Goal: Transaction & Acquisition: Purchase product/service

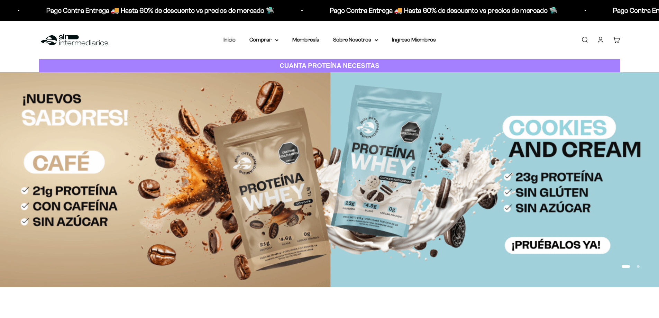
click at [597, 37] on link "Iniciar sesión" at bounding box center [601, 40] width 8 height 8
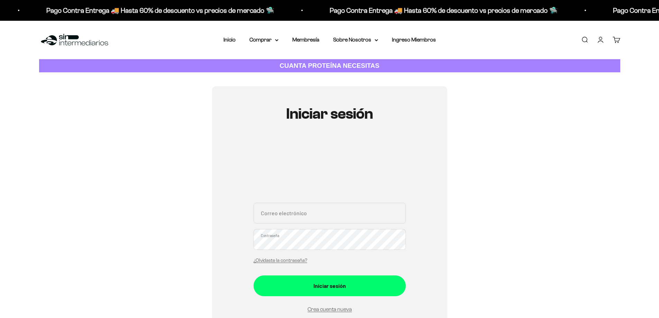
click at [313, 219] on input "Correo electrónico" at bounding box center [330, 213] width 152 height 21
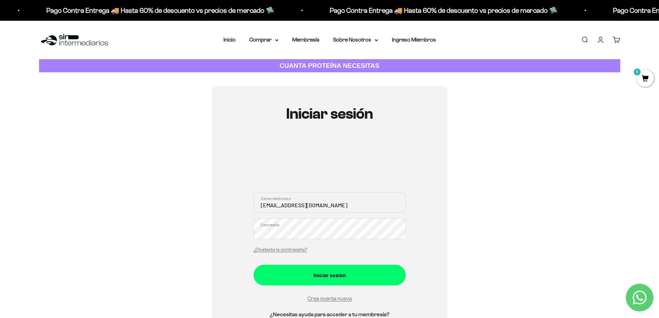
type input "[EMAIL_ADDRESS][DOMAIN_NAME]"
click at [254, 265] on button "Iniciar sesión" at bounding box center [330, 275] width 152 height 21
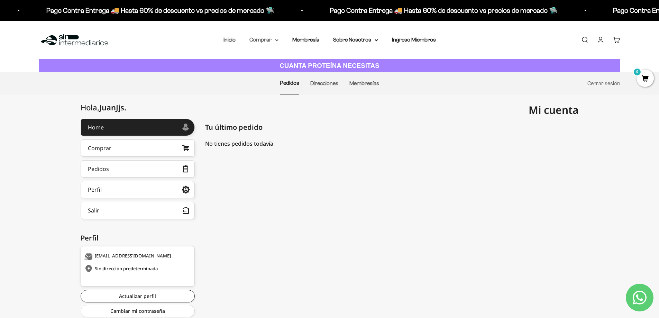
click at [262, 40] on summary "Comprar" at bounding box center [263, 39] width 29 height 9
click at [599, 36] on link "Cuenta" at bounding box center [601, 40] width 8 height 8
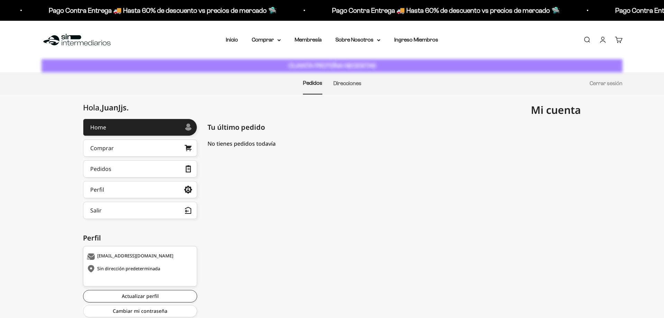
click at [602, 42] on link "Cuenta" at bounding box center [603, 40] width 8 height 8
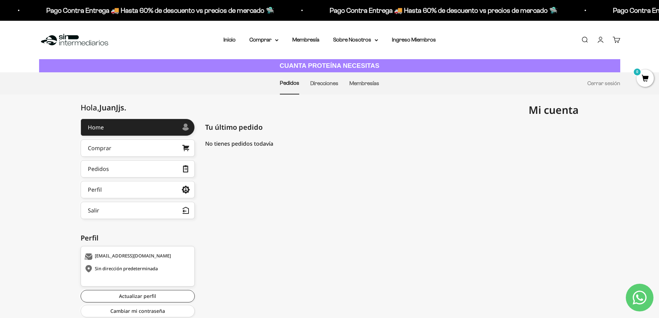
click at [256, 45] on div "Menú Buscar Inicio Comprar Proteínas Ver Todos Whey Iso Vegan Pancakes Pre-Entr…" at bounding box center [329, 40] width 659 height 38
click at [261, 42] on summary "Comprar" at bounding box center [263, 39] width 29 height 9
drag, startPoint x: 285, startPoint y: 60, endPoint x: 296, endPoint y: 77, distance: 20.7
click at [0, 0] on ul "Proteínas Ver Todos Whey Iso Vegan Pancakes Pre-Entreno" at bounding box center [0, 0] width 0 height 0
click at [296, 77] on span "Otros Suplementos" at bounding box center [277, 75] width 46 height 6
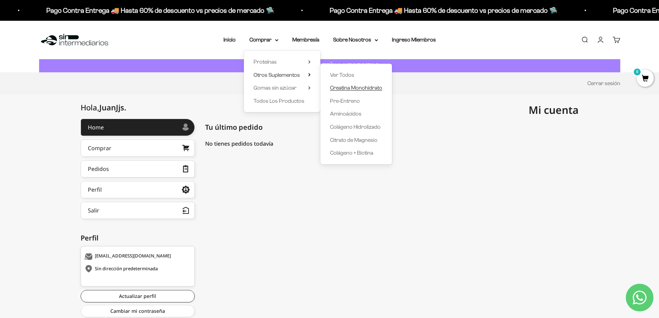
click at [350, 86] on span "Creatina Monohidrato" at bounding box center [356, 88] width 52 height 6
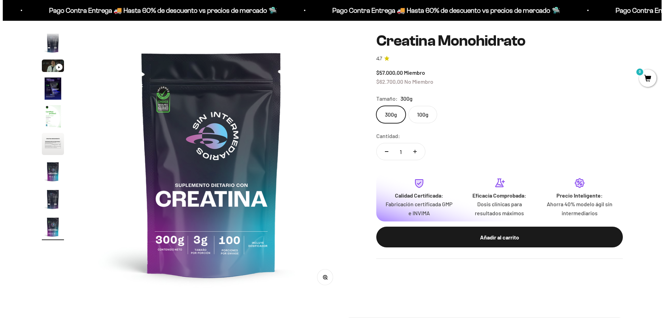
scroll to position [69, 0]
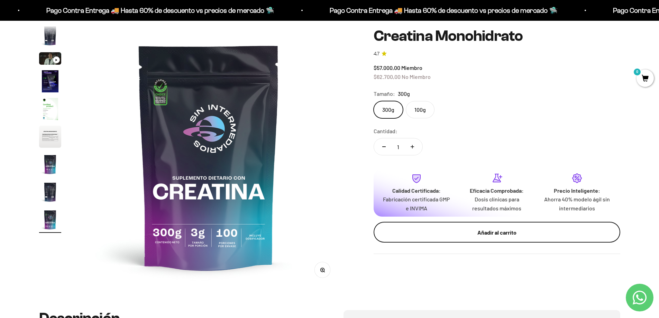
click at [447, 231] on div "Añadir al carrito" at bounding box center [496, 232] width 219 height 9
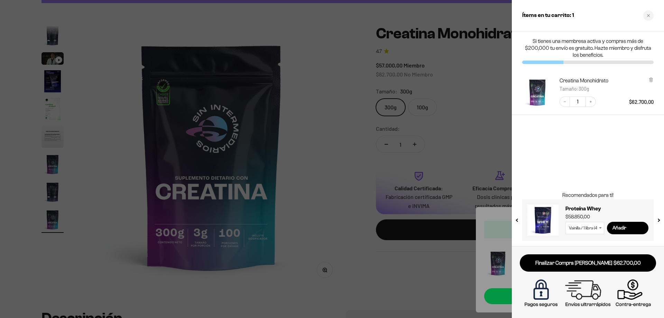
click at [533, 226] on link at bounding box center [543, 219] width 31 height 31
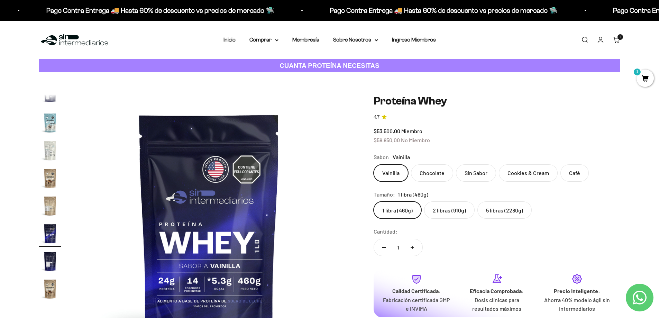
click at [645, 72] on span "1" at bounding box center [644, 78] width 17 height 17
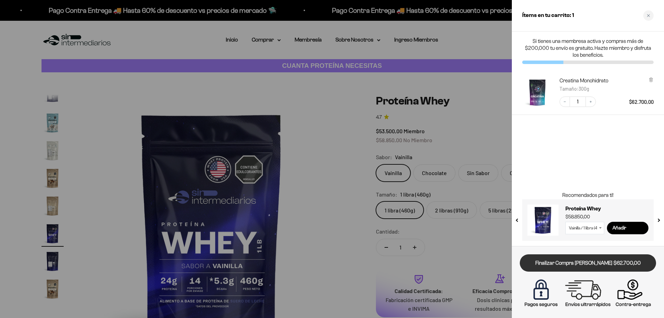
click at [591, 263] on link "Finalizar Compra [PERSON_NAME] $62.700,00" at bounding box center [588, 263] width 136 height 18
